Goal: Task Accomplishment & Management: Complete application form

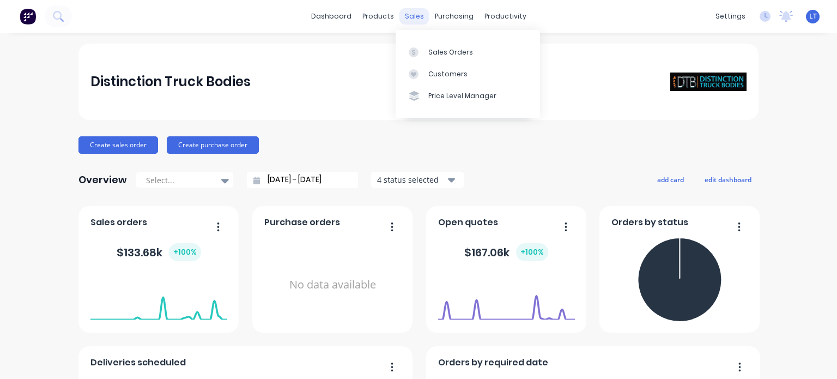
click at [406, 14] on div "sales" at bounding box center [415, 16] width 30 height 16
click at [440, 47] on div "Sales Orders" at bounding box center [450, 52] width 45 height 10
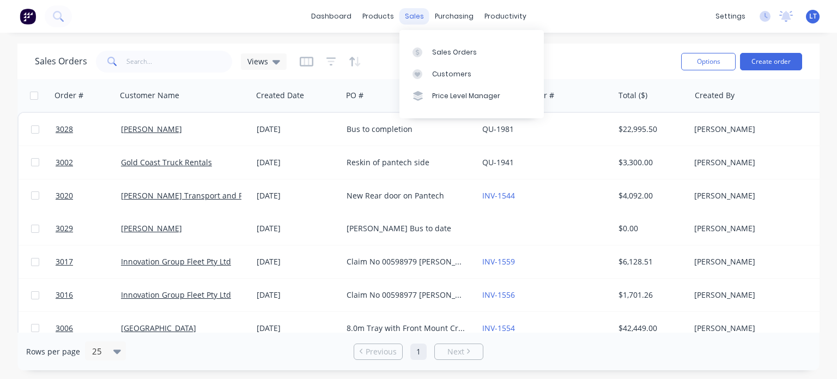
click at [414, 14] on div "sales" at bounding box center [415, 16] width 30 height 16
click at [446, 76] on div "Customers" at bounding box center [451, 74] width 39 height 10
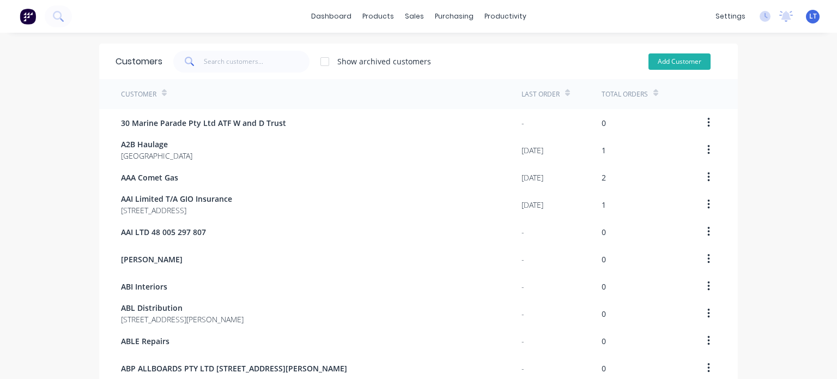
click at [658, 60] on button "Add Customer" at bounding box center [680, 61] width 62 height 16
select select "AU"
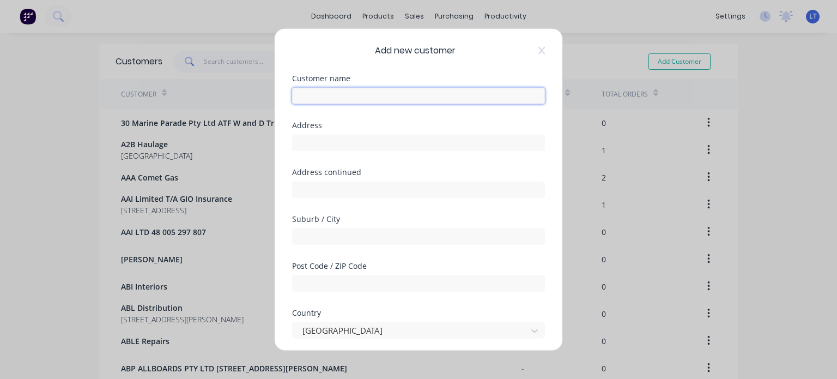
click at [315, 95] on input "text" at bounding box center [418, 95] width 253 height 16
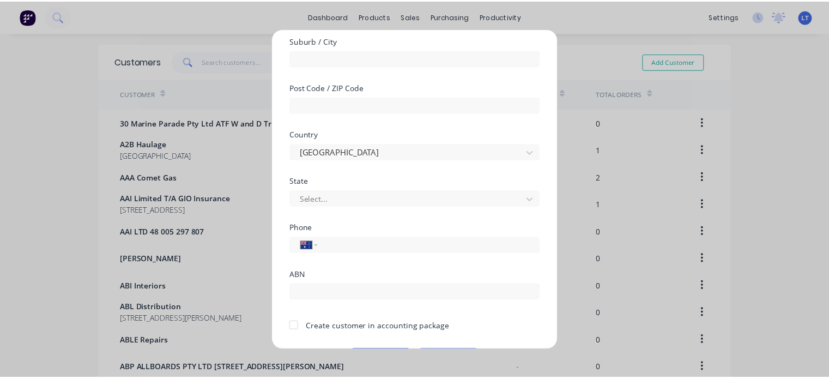
scroll to position [209, 0]
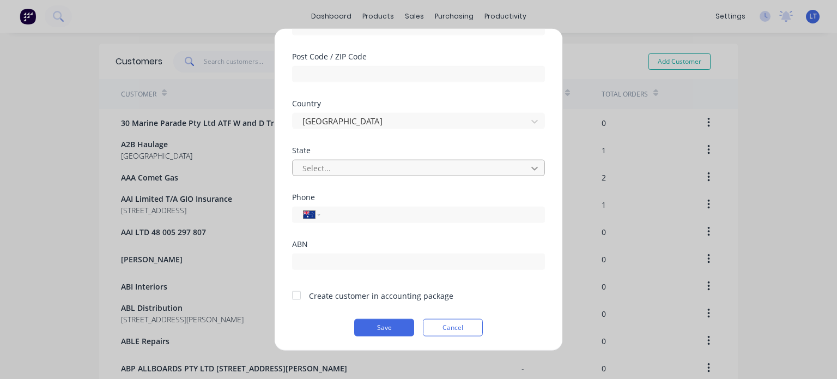
type input "[PERSON_NAME]"
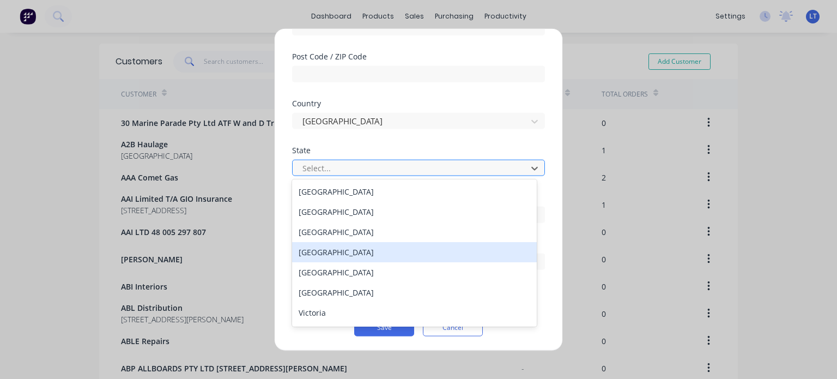
click at [315, 250] on div "[GEOGRAPHIC_DATA]" at bounding box center [414, 252] width 245 height 20
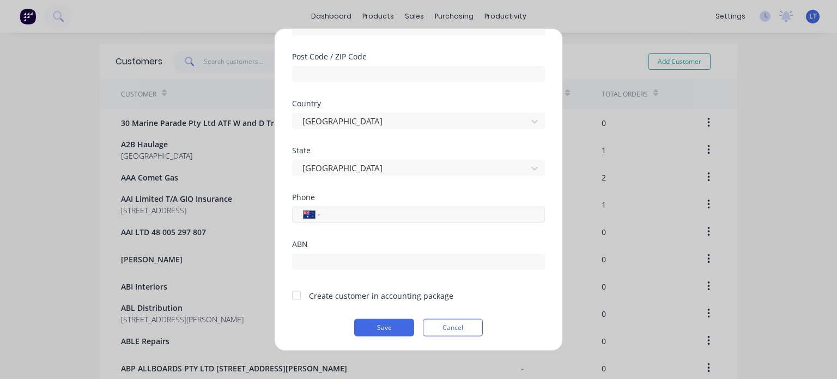
click at [335, 211] on input "tel" at bounding box center [431, 214] width 206 height 13
type input "0433 042 941"
click at [295, 296] on div at bounding box center [297, 296] width 22 height 22
click at [382, 325] on button "Save" at bounding box center [384, 326] width 60 height 17
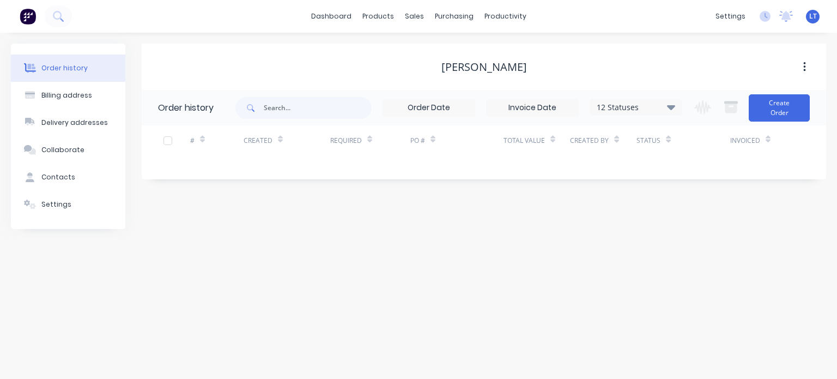
click at [803, 63] on icon "button" at bounding box center [804, 67] width 3 height 12
click at [521, 70] on div "[PERSON_NAME]" at bounding box center [484, 67] width 685 height 13
click at [496, 65] on div "[PERSON_NAME]" at bounding box center [485, 67] width 86 height 13
click at [460, 65] on div "[PERSON_NAME]" at bounding box center [484, 67] width 685 height 13
click at [489, 67] on div "[PERSON_NAME]" at bounding box center [485, 67] width 86 height 13
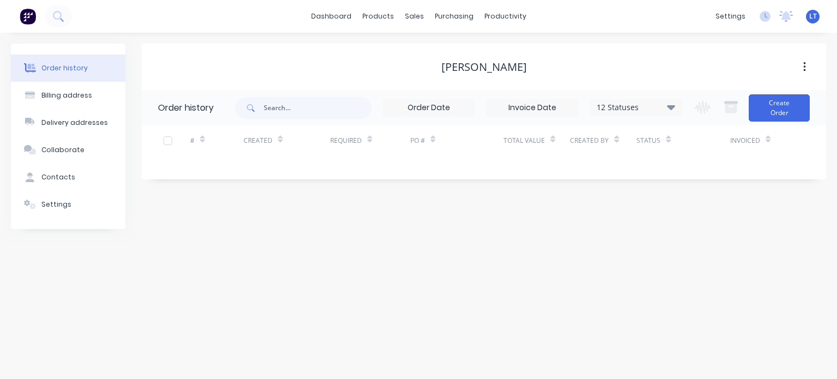
drag, startPoint x: 490, startPoint y: 67, endPoint x: 450, endPoint y: 70, distance: 39.9
click at [450, 70] on div "[PERSON_NAME]" at bounding box center [484, 67] width 685 height 13
click at [805, 63] on icon "button" at bounding box center [804, 67] width 2 height 10
click at [720, 63] on div "[PERSON_NAME]" at bounding box center [484, 67] width 685 height 13
click at [28, 12] on img at bounding box center [28, 16] width 16 height 16
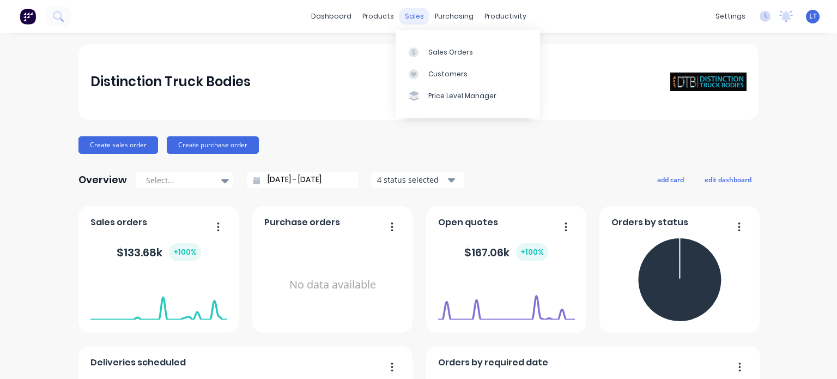
click at [411, 18] on div "sales" at bounding box center [415, 16] width 30 height 16
click at [450, 73] on div "Customers" at bounding box center [447, 74] width 39 height 10
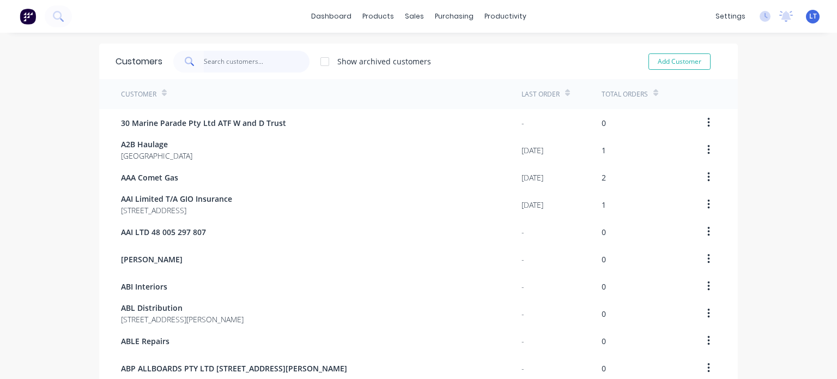
click at [216, 63] on input "text" at bounding box center [257, 62] width 106 height 22
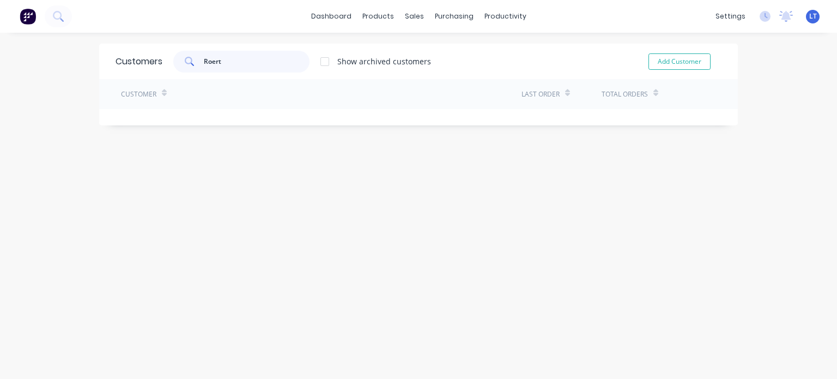
click at [208, 61] on input "Roert" at bounding box center [257, 62] width 106 height 22
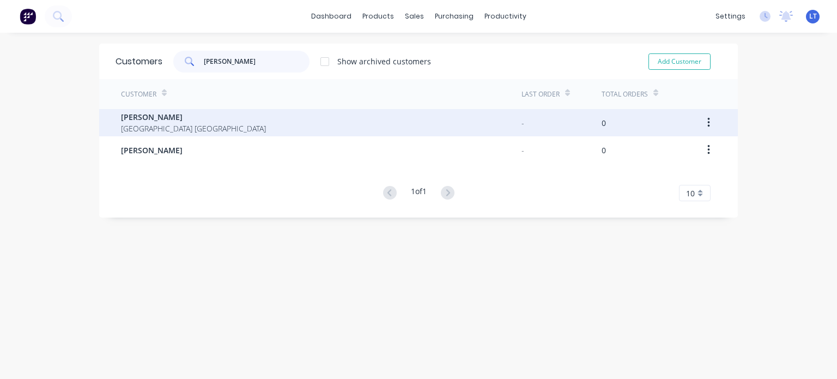
type input "[PERSON_NAME]"
click at [137, 115] on span "[PERSON_NAME]" at bounding box center [193, 116] width 145 height 11
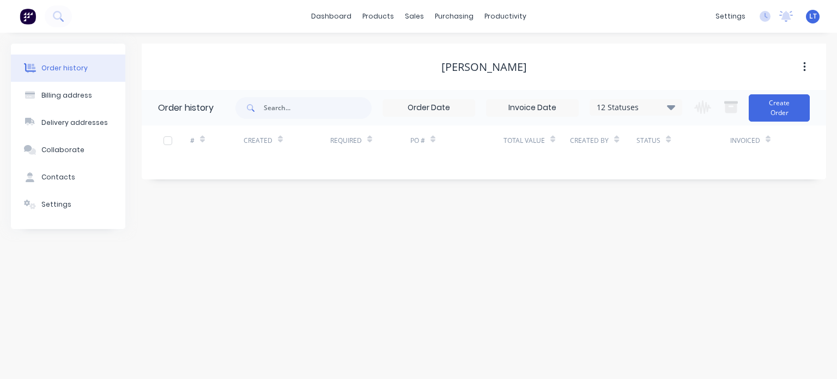
drag, startPoint x: 464, startPoint y: 65, endPoint x: 438, endPoint y: 64, distance: 25.6
click at [438, 64] on div "[PERSON_NAME]" at bounding box center [484, 67] width 685 height 13
click at [802, 64] on button "button" at bounding box center [805, 67] width 26 height 20
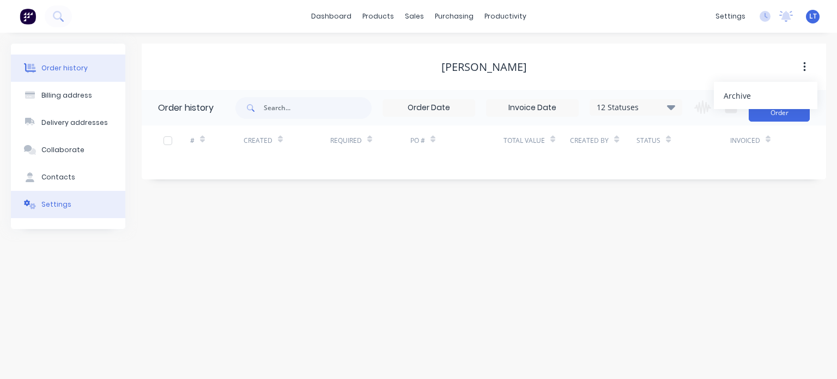
click at [56, 206] on div "Settings" at bounding box center [56, 205] width 30 height 10
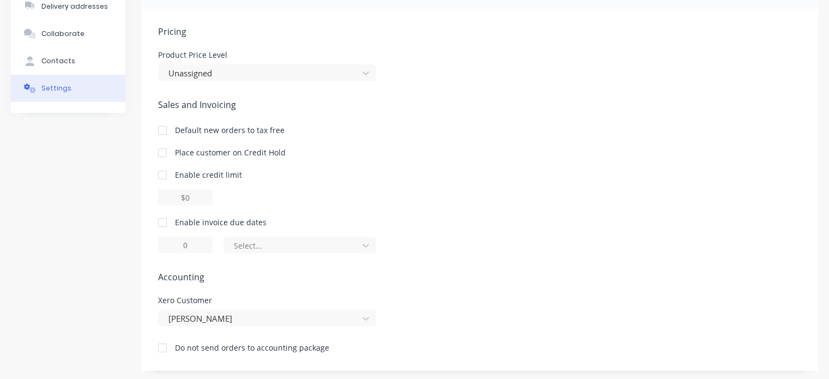
scroll to position [118, 0]
click at [215, 315] on div "[PERSON_NAME]" at bounding box center [267, 315] width 218 height 16
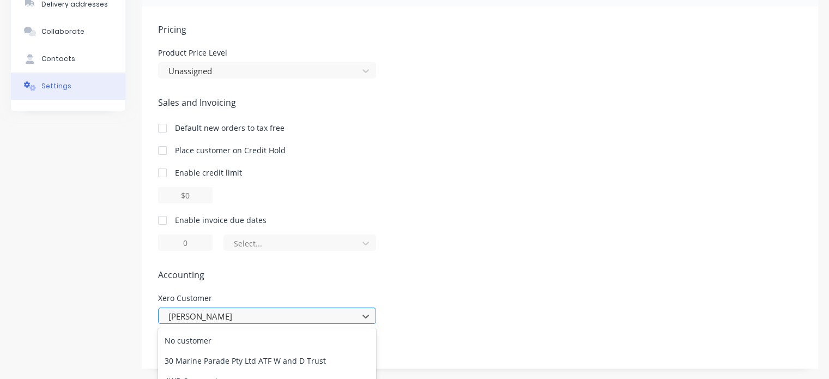
scroll to position [231, 0]
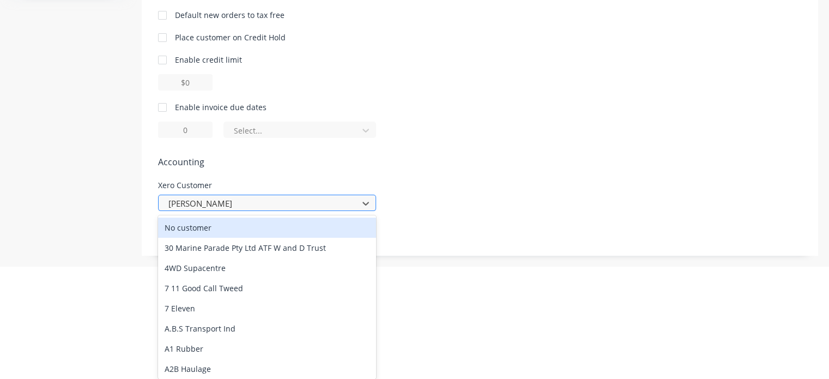
click at [218, 202] on div "Pricing Product Price Level Unassigned Sales and Invoicing Default new orders t…" at bounding box center [480, 83] width 644 height 346
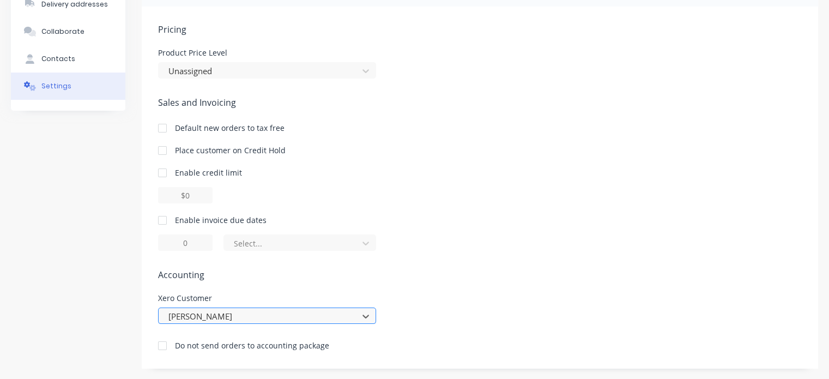
click at [207, 311] on div "[PERSON_NAME]" at bounding box center [267, 315] width 218 height 16
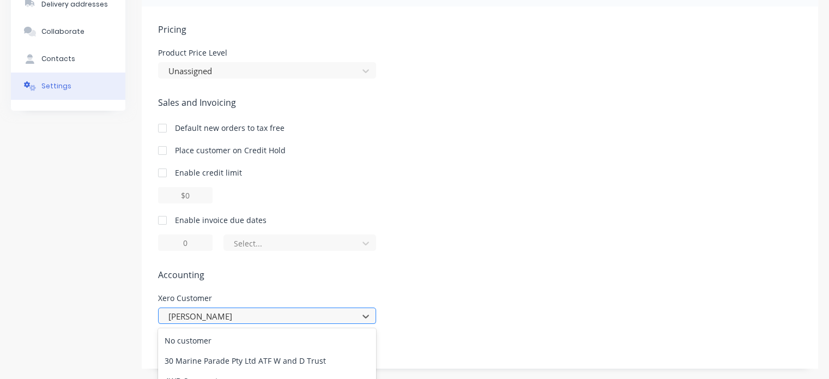
scroll to position [231, 0]
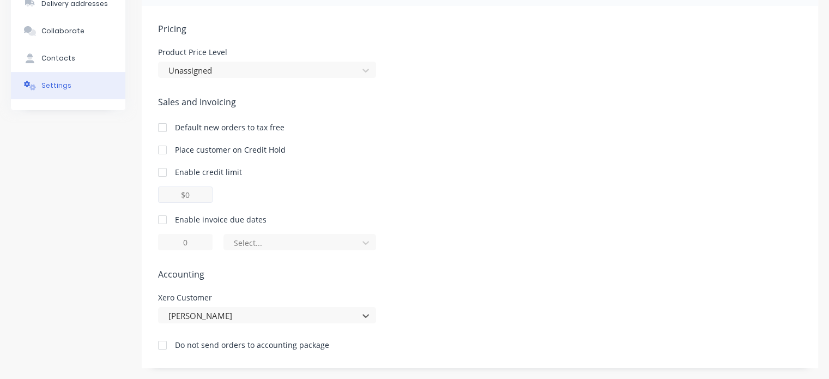
click at [202, 202] on div "Pricing Product Price Level Unassigned Sales and Invoicing Default new orders t…" at bounding box center [480, 195] width 644 height 346
click at [202, 314] on div "[PERSON_NAME]" at bounding box center [267, 315] width 218 height 16
click at [124, 167] on div "Order history Billing address Delivery addresses Collaborate Contacts Settings" at bounding box center [68, 146] width 114 height 443
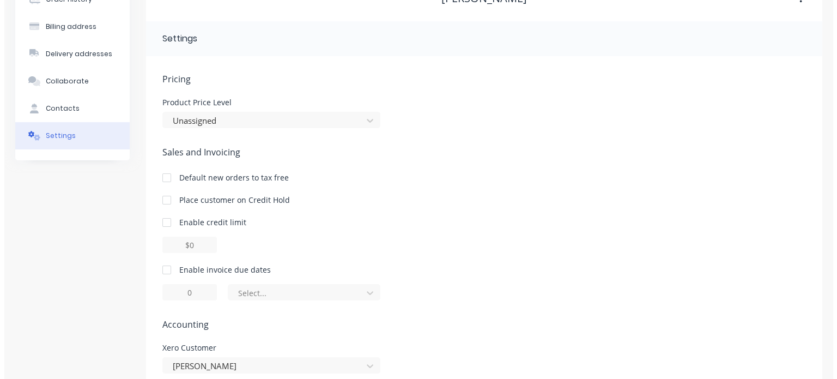
scroll to position [0, 0]
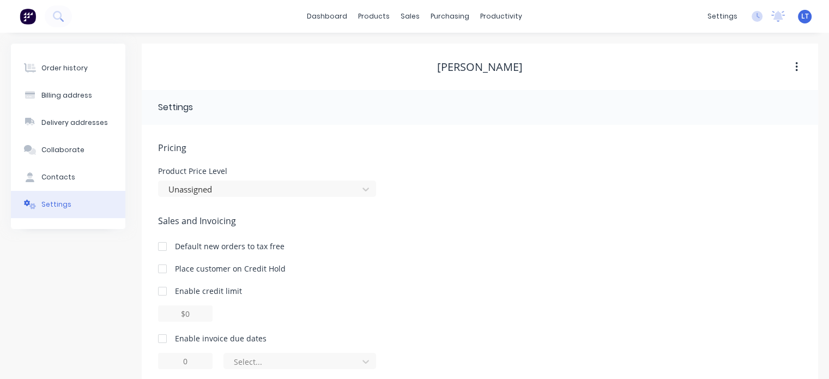
click at [796, 65] on icon "button" at bounding box center [796, 67] width 3 height 12
click at [726, 92] on div "Archive" at bounding box center [758, 96] width 84 height 16
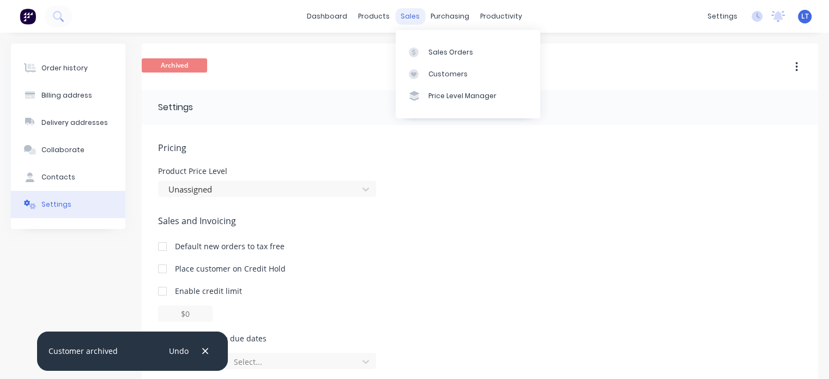
click at [401, 13] on div "sales" at bounding box center [410, 16] width 30 height 16
click at [438, 78] on div "Customers" at bounding box center [447, 74] width 39 height 10
